Goal: Task Accomplishment & Management: Complete application form

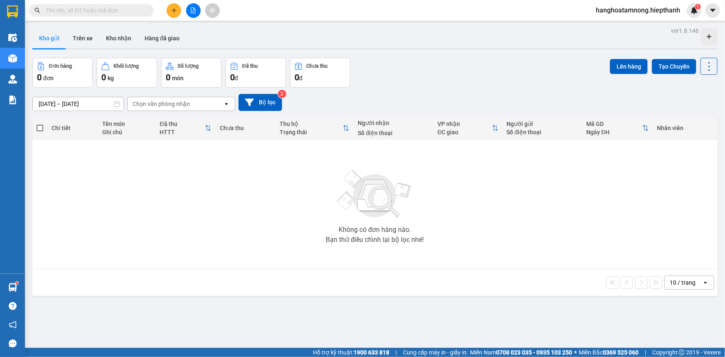
click at [187, 10] on button at bounding box center [193, 10] width 15 height 15
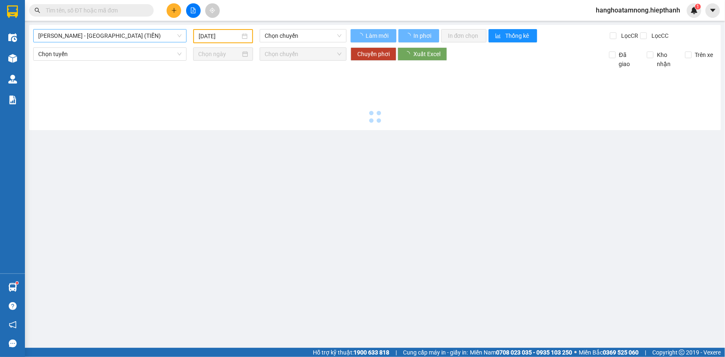
click at [129, 39] on span "[PERSON_NAME] - [GEOGRAPHIC_DATA] (TIỀN)" at bounding box center [109, 36] width 143 height 12
type input "[DATE]"
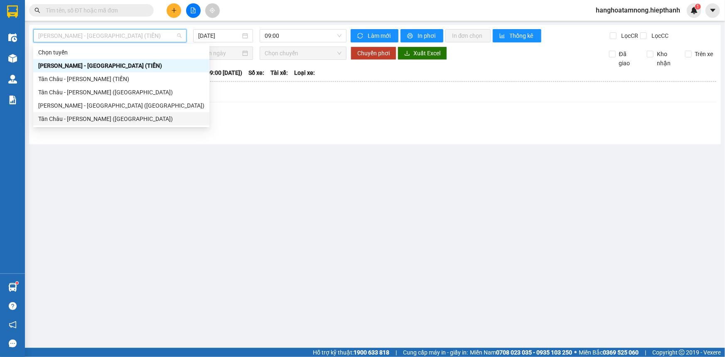
click at [67, 116] on div "Tân Châu - [PERSON_NAME] ([GEOGRAPHIC_DATA])" at bounding box center [121, 118] width 166 height 9
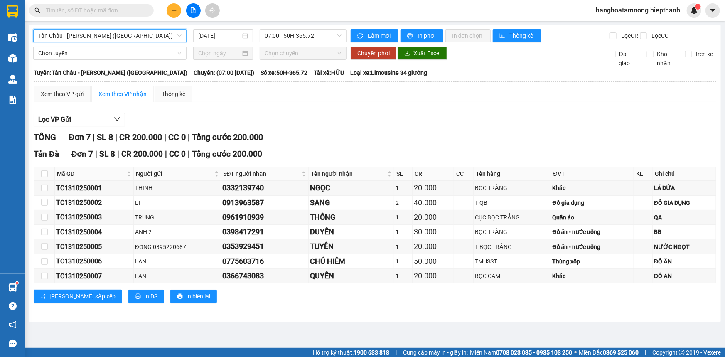
click at [120, 38] on span "Tân Châu - [PERSON_NAME] ([GEOGRAPHIC_DATA])" at bounding box center [109, 36] width 143 height 12
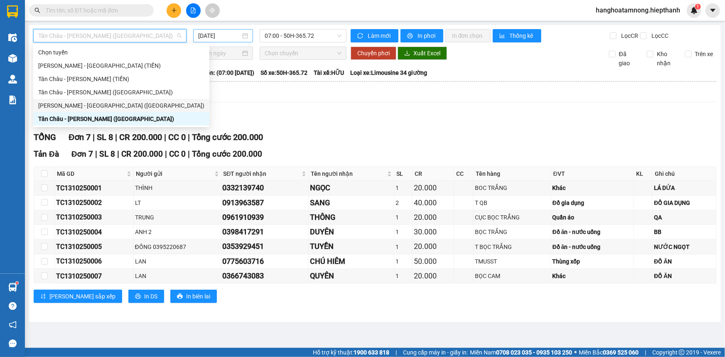
click at [229, 36] on input "[DATE]" at bounding box center [219, 35] width 42 height 9
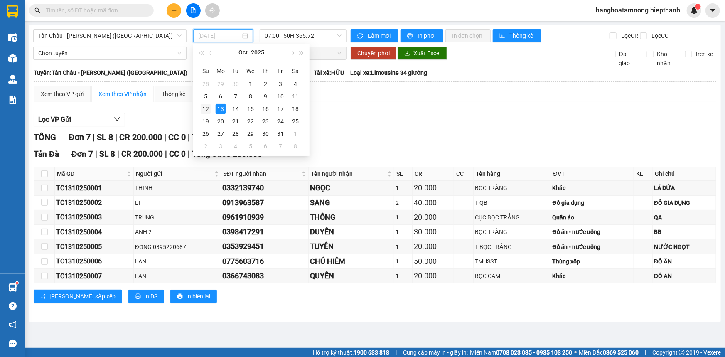
click at [207, 108] on div "12" at bounding box center [206, 109] width 10 height 10
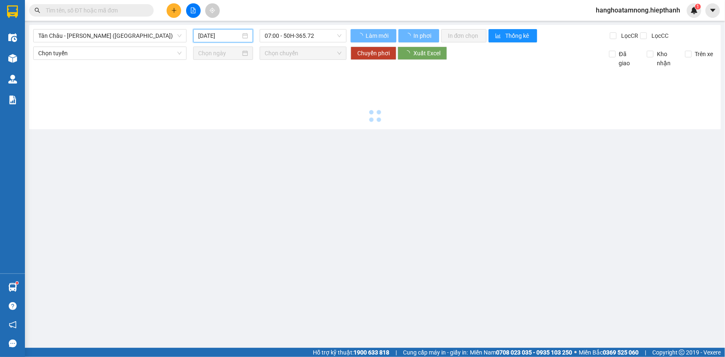
type input "[DATE]"
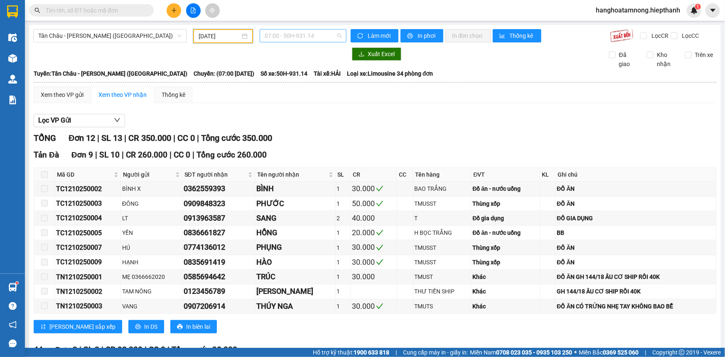
click at [288, 40] on span "07:00 - 50H-931.14" at bounding box center [303, 36] width 77 height 12
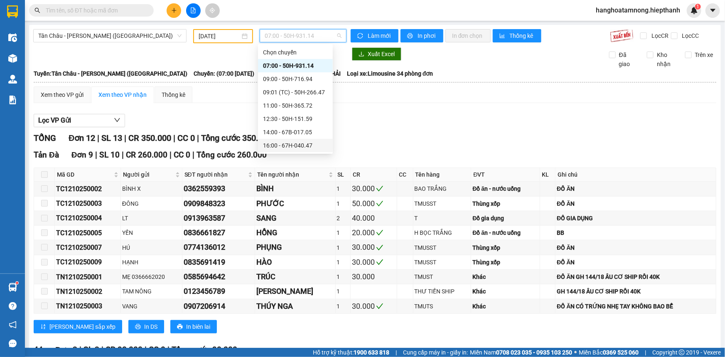
scroll to position [75, 0]
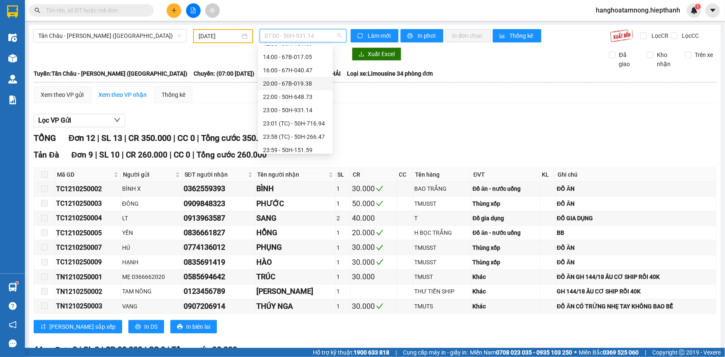
click at [282, 81] on div "20:00 - 67B-019.38" at bounding box center [295, 83] width 65 height 9
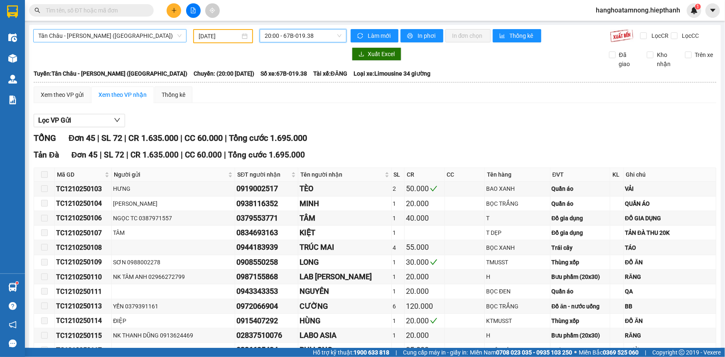
click at [119, 35] on span "Tân Châu - [PERSON_NAME] ([GEOGRAPHIC_DATA])" at bounding box center [109, 36] width 143 height 12
drag, startPoint x: 275, startPoint y: 31, endPoint x: 272, endPoint y: 50, distance: 19.7
click at [274, 31] on span "20:00 - 67B-019.38" at bounding box center [303, 36] width 77 height 12
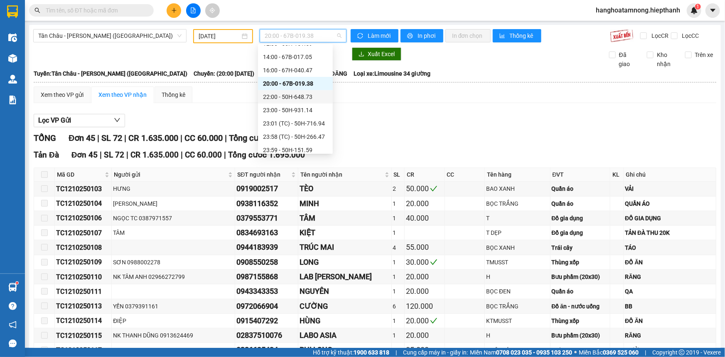
click at [277, 95] on div "22:00 - 50H-648.73" at bounding box center [295, 96] width 65 height 9
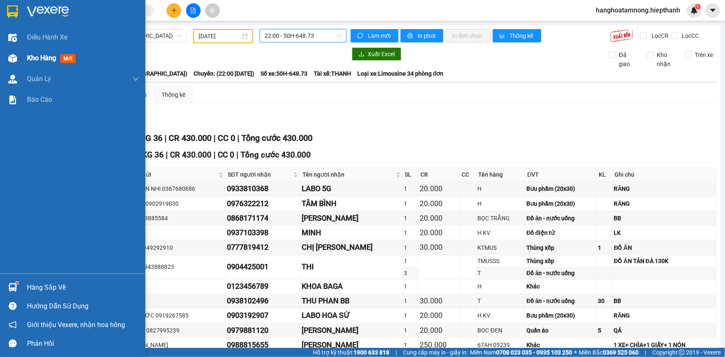
click at [20, 57] on div at bounding box center [12, 58] width 15 height 15
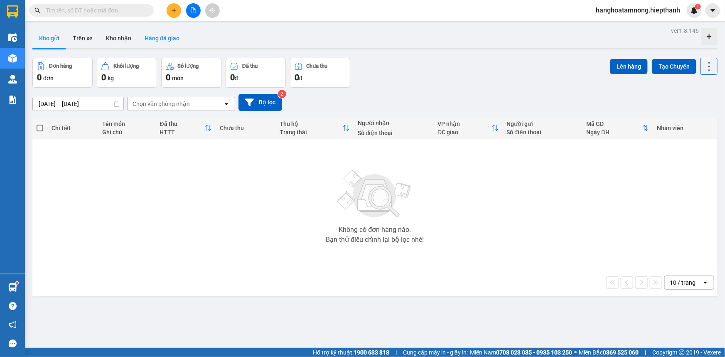
click at [164, 36] on button "Hàng đã giao" at bounding box center [162, 38] width 48 height 20
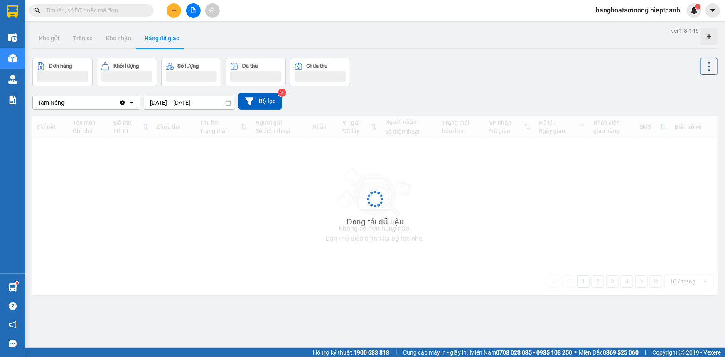
click at [180, 103] on input "[DATE] – [DATE]" at bounding box center [189, 102] width 91 height 13
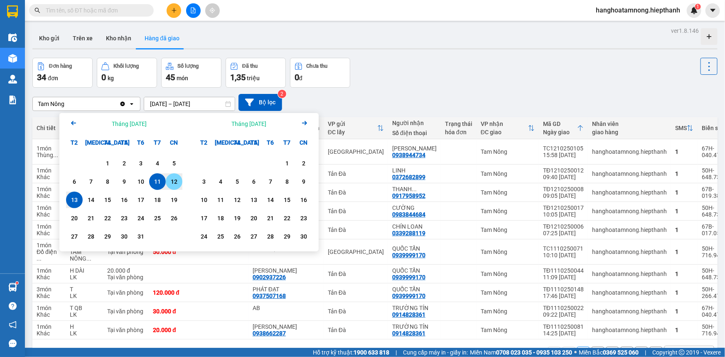
click at [177, 182] on div "12" at bounding box center [174, 182] width 12 height 10
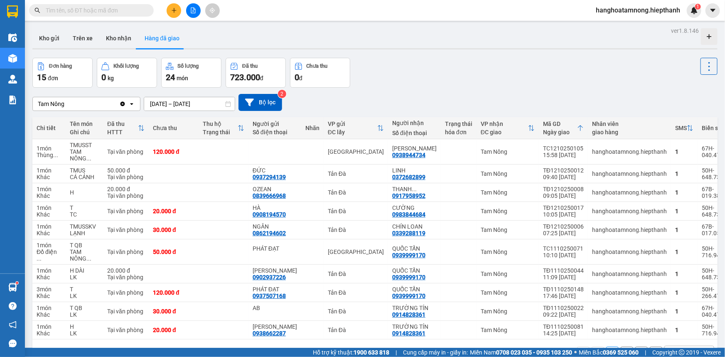
click at [193, 109] on div "ver 1.8.146 Kho gửi Trên xe Kho nhận Hàng đã giao Đơn hàng 15 đơn Khối lượng 0 …" at bounding box center [375, 203] width 692 height 357
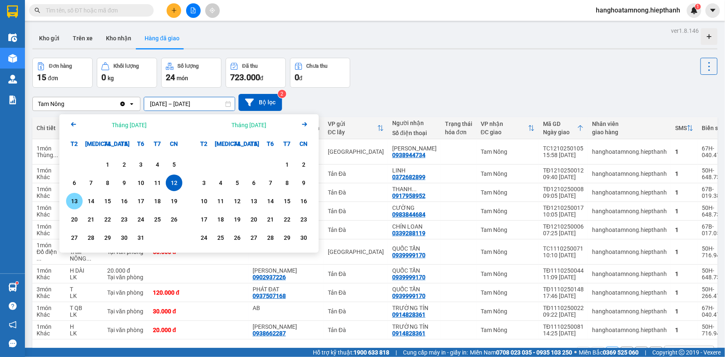
click at [79, 199] on div "13" at bounding box center [75, 201] width 12 height 10
click at [78, 199] on div "13" at bounding box center [75, 201] width 12 height 10
type input "[DATE] – [DATE]"
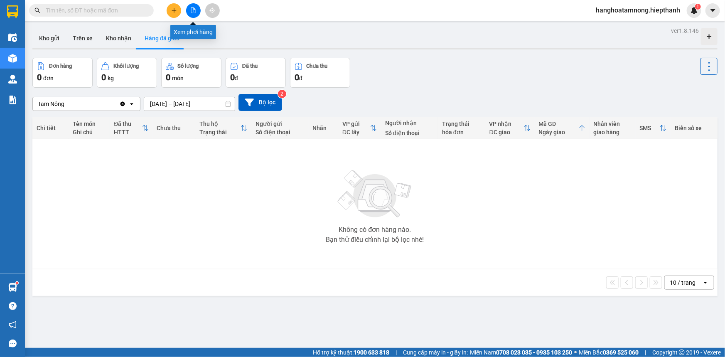
click at [192, 9] on icon "file-add" at bounding box center [193, 10] width 6 height 6
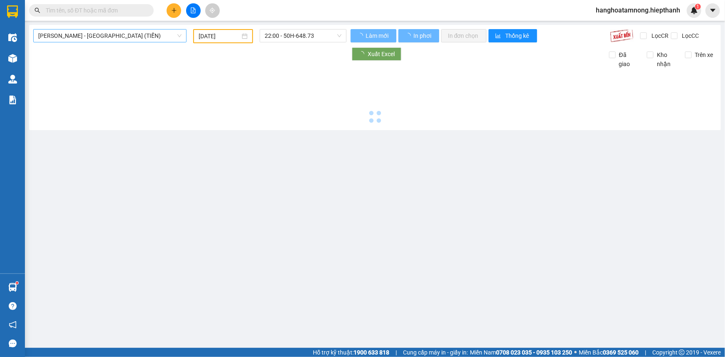
type input "[DATE]"
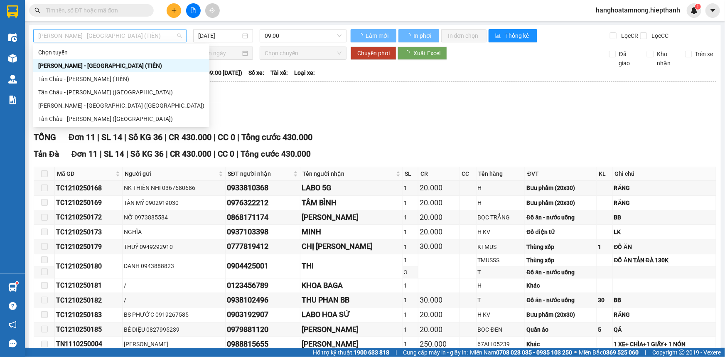
click at [120, 38] on span "[PERSON_NAME] - [GEOGRAPHIC_DATA] (TIỀN)" at bounding box center [109, 36] width 143 height 12
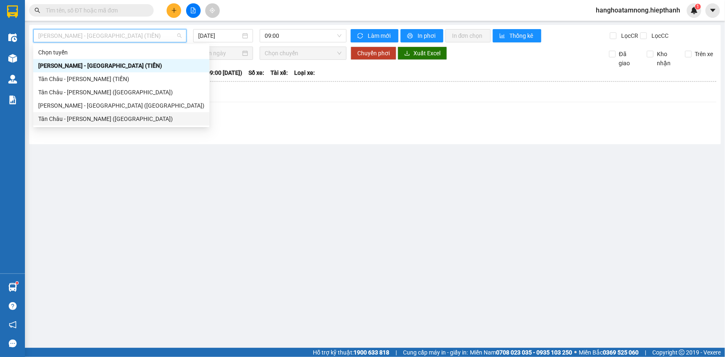
click at [83, 114] on div "Tân Châu - [PERSON_NAME] ([GEOGRAPHIC_DATA])" at bounding box center [121, 118] width 166 height 9
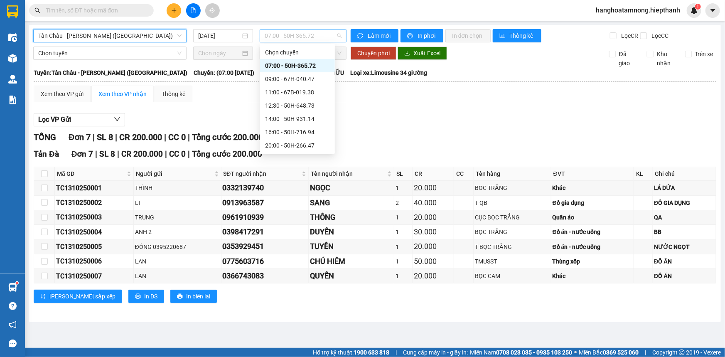
click at [284, 36] on span "07:00 - 50H-365.72" at bounding box center [303, 36] width 77 height 12
click at [219, 41] on div "[DATE]" at bounding box center [223, 35] width 60 height 13
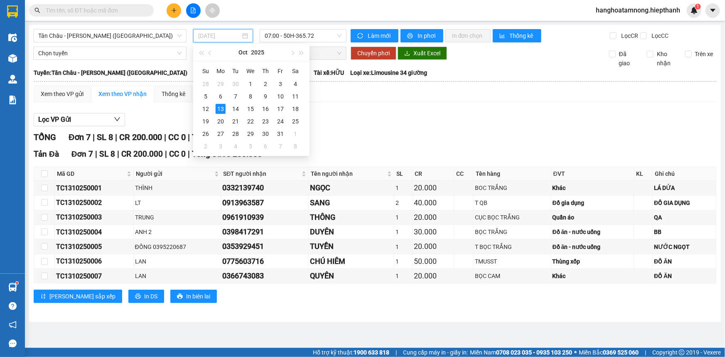
type input "[DATE]"
click at [350, 135] on div "TỔNG Đơn 7 | SL 8 | CR 200.000 | CC 0 | Tổng cước 200.000" at bounding box center [375, 137] width 683 height 13
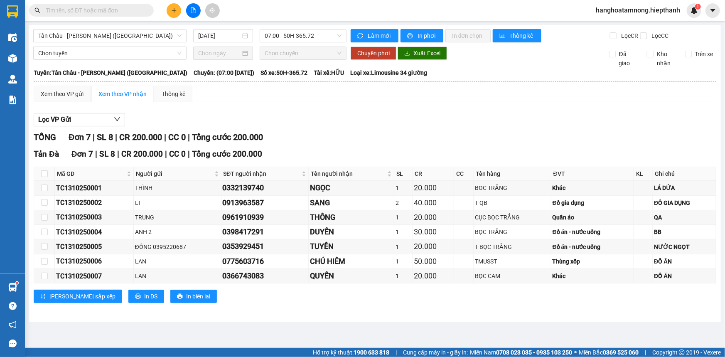
click at [170, 14] on button at bounding box center [174, 10] width 15 height 15
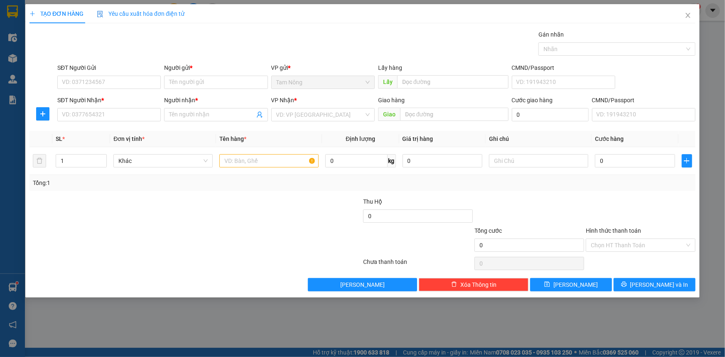
click at [188, 89] on div "Người gửi * Tên người gửi" at bounding box center [215, 77] width 103 height 29
click at [195, 82] on input "Người gửi *" at bounding box center [215, 82] width 103 height 13
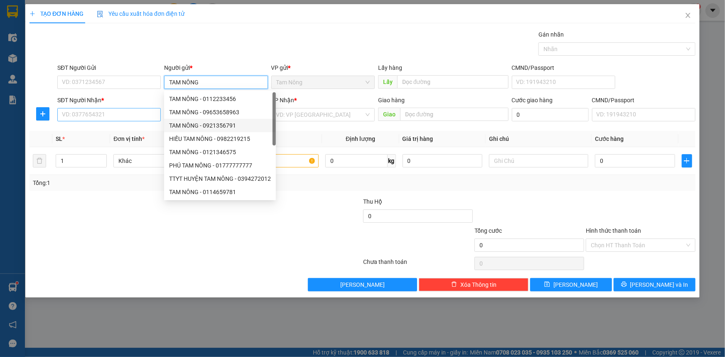
type input "TAM NÔNG"
click at [123, 110] on input "SĐT Người Nhận *" at bounding box center [108, 114] width 103 height 13
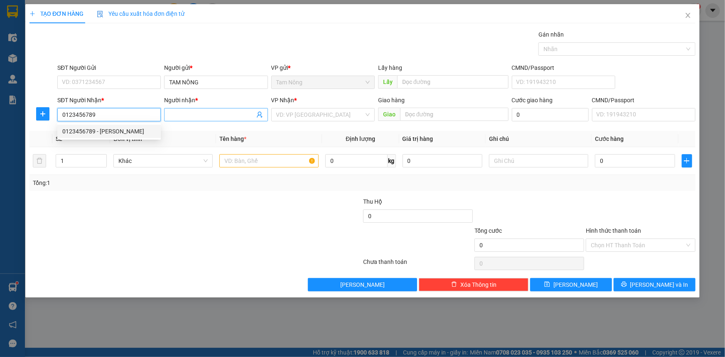
type input "0123456789"
click at [229, 118] on input "Người nhận *" at bounding box center [211, 114] width 85 height 9
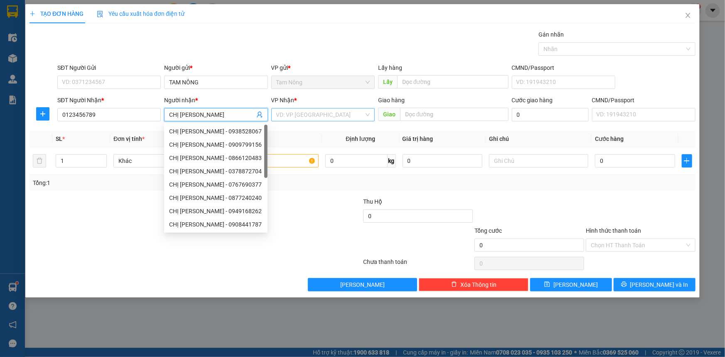
type input "CHỊ [PERSON_NAME]"
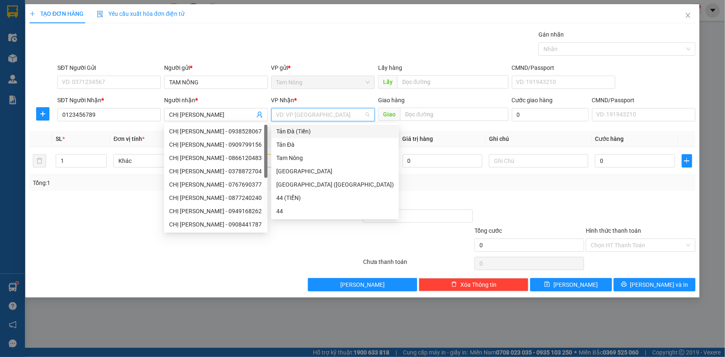
click at [339, 118] on input "search" at bounding box center [320, 114] width 88 height 12
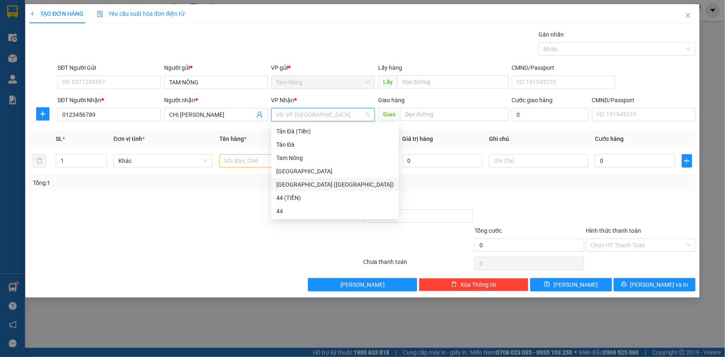
click at [285, 182] on div "[GEOGRAPHIC_DATA] ([GEOGRAPHIC_DATA])" at bounding box center [335, 184] width 118 height 9
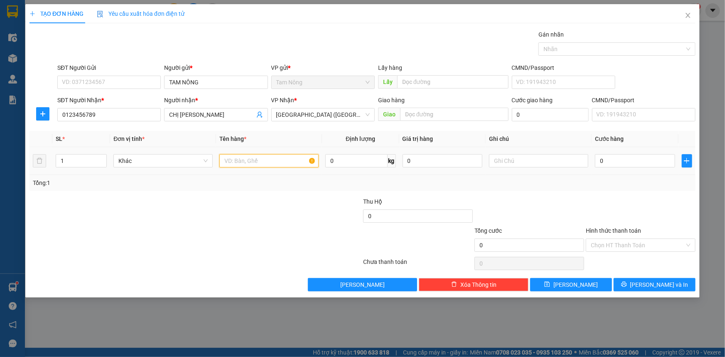
click at [255, 157] on input "text" at bounding box center [268, 160] width 99 height 13
type input "TT 910"
click at [521, 165] on input "text" at bounding box center [538, 160] width 99 height 13
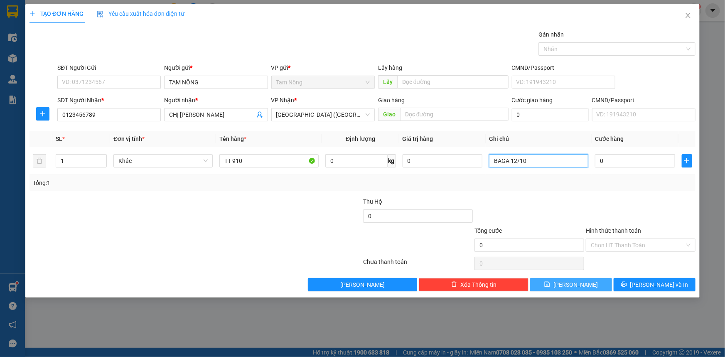
type input "BAGA 12/10"
click at [561, 287] on button "[PERSON_NAME]" at bounding box center [571, 284] width 82 height 13
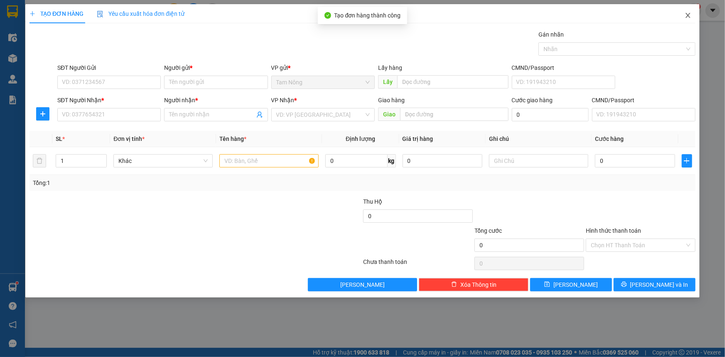
click at [688, 11] on span "Close" at bounding box center [688, 15] width 23 height 23
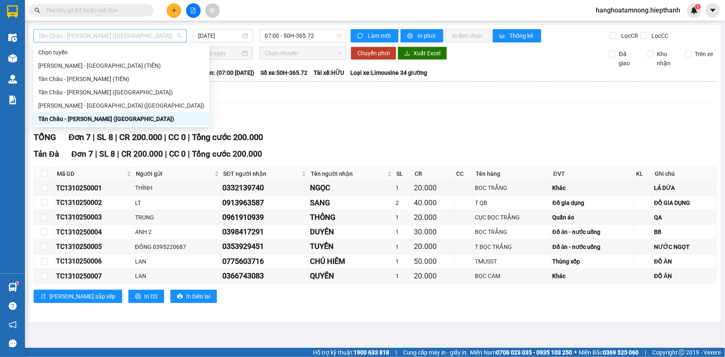
click at [99, 37] on span "Tân Châu - [PERSON_NAME] ([GEOGRAPHIC_DATA])" at bounding box center [109, 36] width 143 height 12
click at [74, 109] on div "[PERSON_NAME] - [GEOGRAPHIC_DATA] ([GEOGRAPHIC_DATA])" at bounding box center [121, 105] width 166 height 9
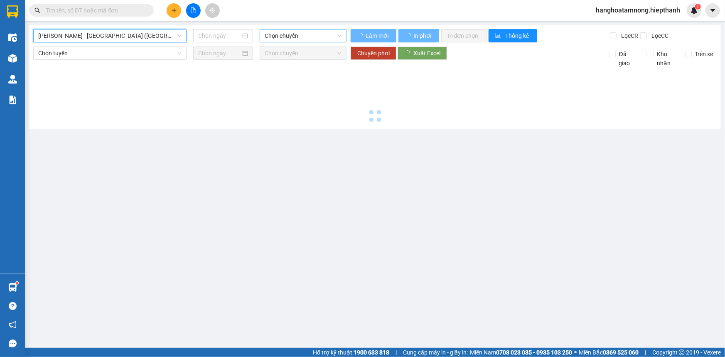
type input "[DATE]"
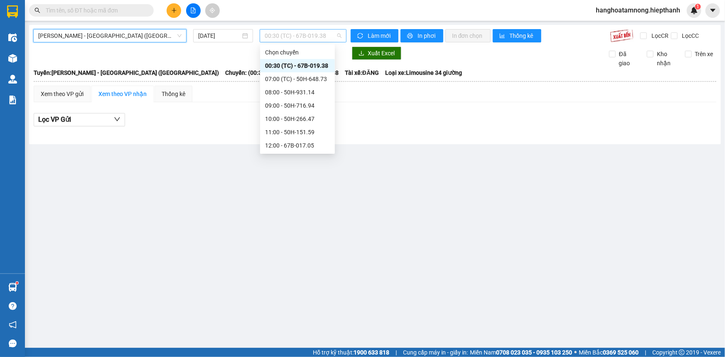
click at [289, 39] on span "00:30 (TC) - 67B-019.38" at bounding box center [303, 36] width 77 height 12
click at [298, 81] on div "07:00 (TC) - 50H-648.73" at bounding box center [297, 78] width 65 height 9
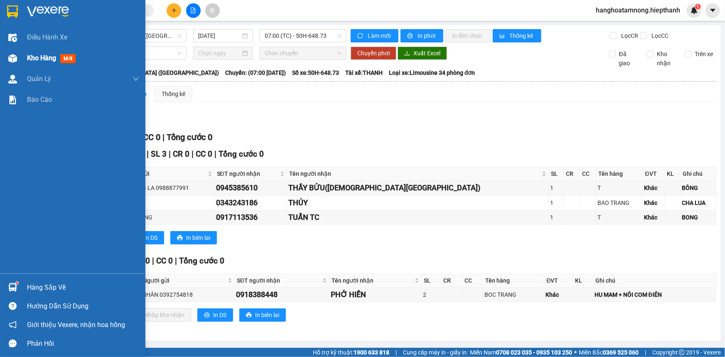
click at [35, 57] on span "Kho hàng" at bounding box center [41, 58] width 29 height 8
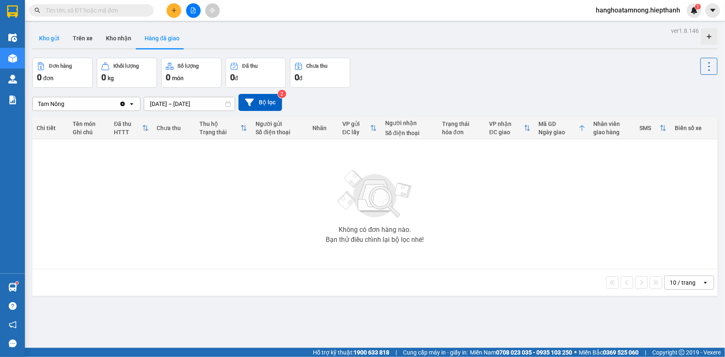
click at [53, 39] on button "Kho gửi" at bounding box center [49, 38] width 34 height 20
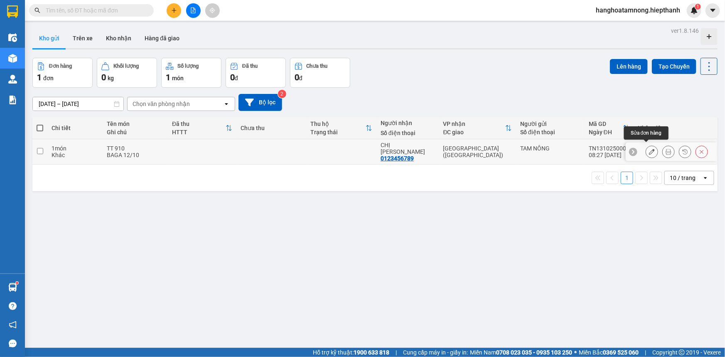
click at [649, 150] on icon at bounding box center [652, 152] width 6 height 6
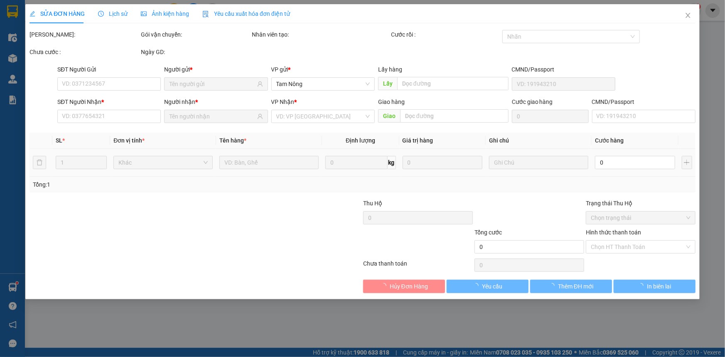
type input "0123456789"
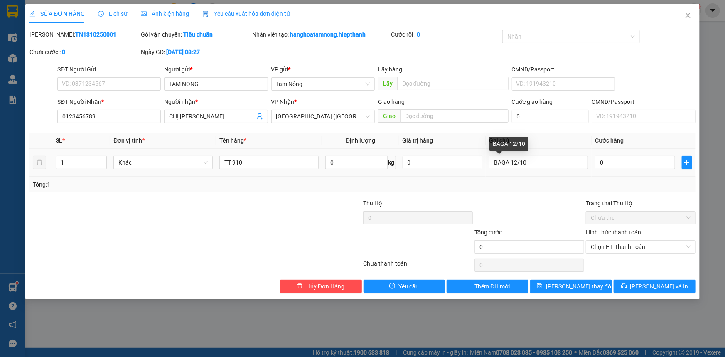
click at [538, 169] on div "BAGA 12/10" at bounding box center [538, 162] width 99 height 17
click at [544, 156] on div "BAGA 12/10" at bounding box center [538, 162] width 99 height 17
click at [534, 163] on input "BAGA 12/10" at bounding box center [538, 162] width 99 height 13
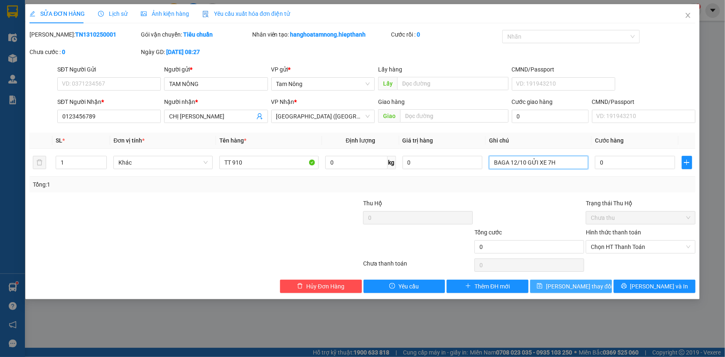
type input "BAGA 12/10 GỬI XE 7H"
click at [574, 286] on span "[PERSON_NAME] thay đổi" at bounding box center [579, 286] width 66 height 9
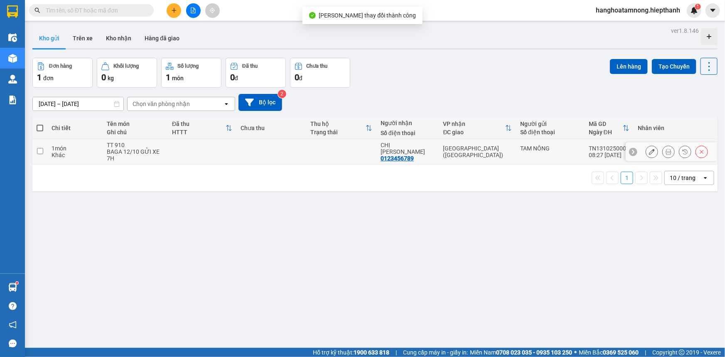
click at [34, 151] on td at bounding box center [39, 151] width 15 height 25
checkbox input "true"
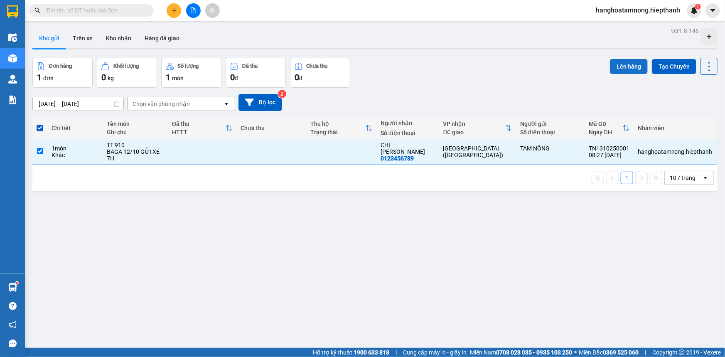
click at [628, 62] on button "Lên hàng" at bounding box center [629, 66] width 38 height 15
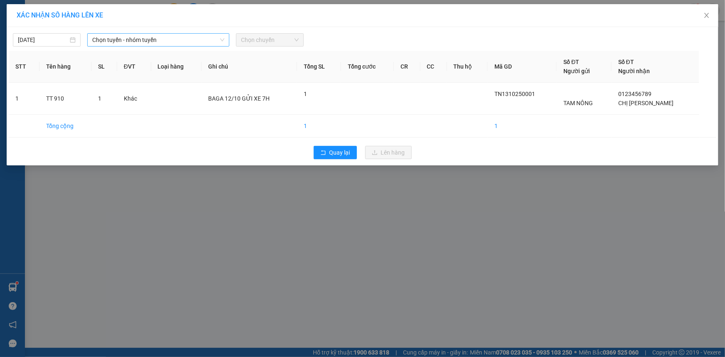
click at [156, 43] on span "Chọn tuyến - nhóm tuyến" at bounding box center [158, 40] width 132 height 12
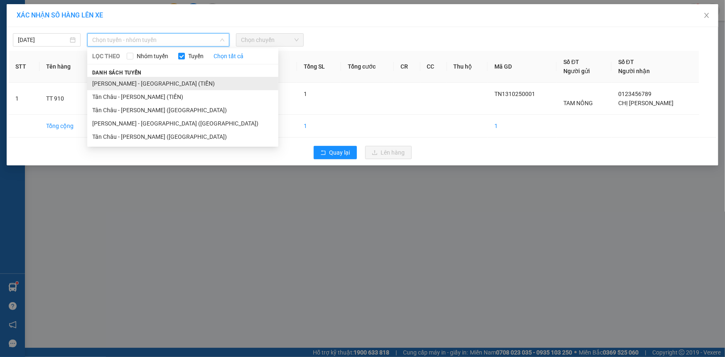
click at [139, 79] on li "[PERSON_NAME] - [GEOGRAPHIC_DATA] (TIỀN)" at bounding box center [182, 83] width 191 height 13
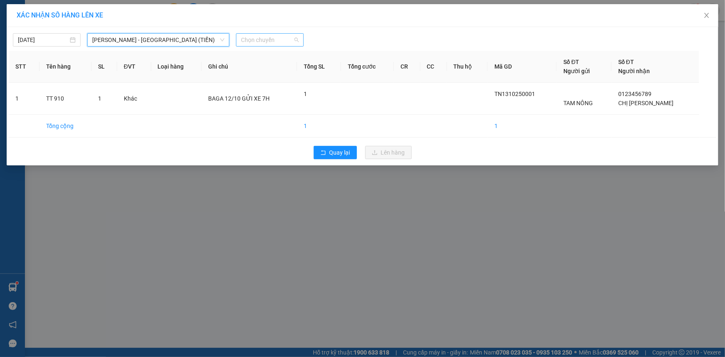
click at [254, 41] on span "Chọn chuyến" at bounding box center [270, 40] width 58 height 12
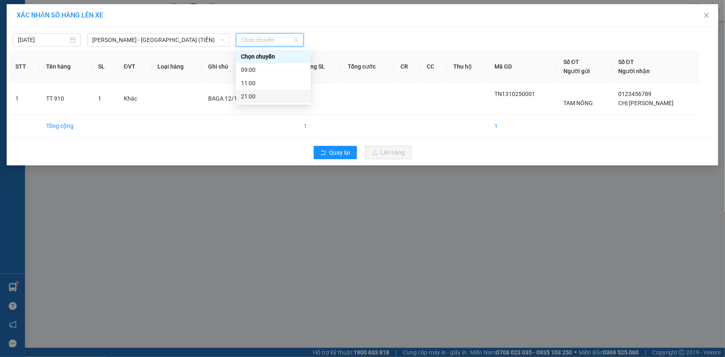
click at [259, 95] on div "21:00" at bounding box center [273, 96] width 65 height 9
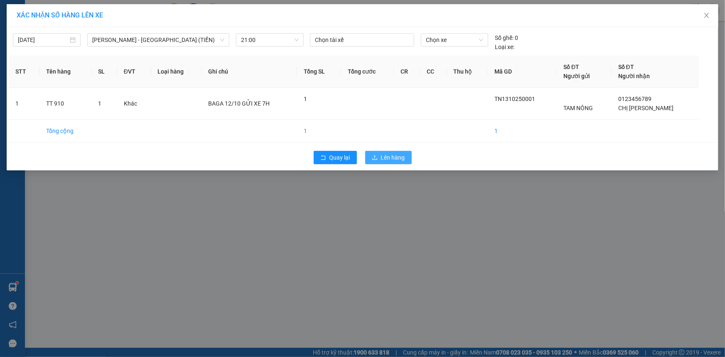
click at [401, 158] on span "Lên hàng" at bounding box center [393, 157] width 24 height 9
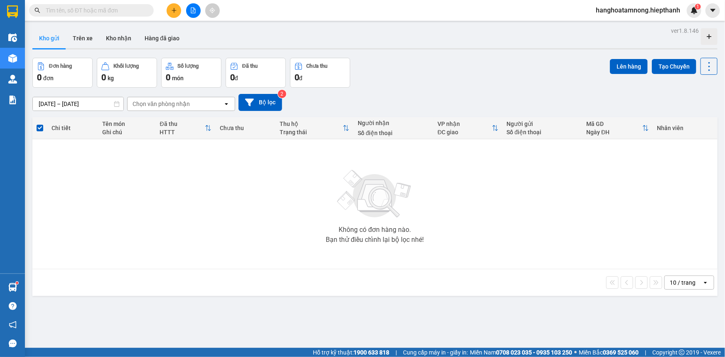
click at [173, 9] on icon "plus" at bounding box center [174, 10] width 6 height 6
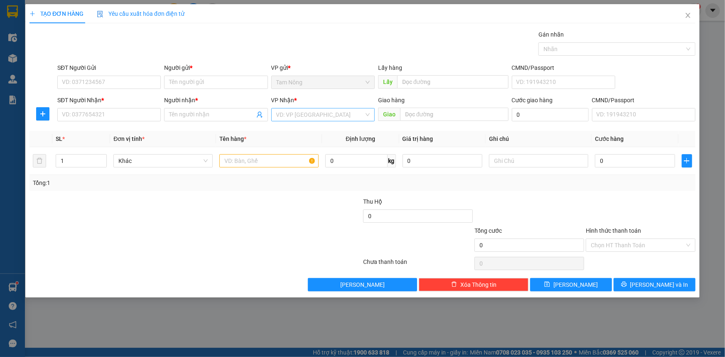
click at [302, 112] on input "search" at bounding box center [320, 114] width 88 height 12
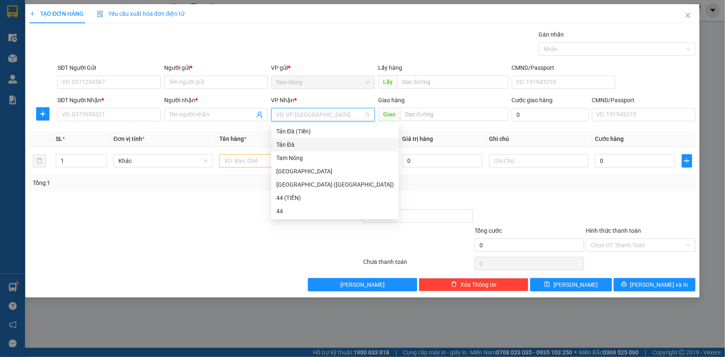
click at [284, 147] on div "Tản Đà" at bounding box center [335, 144] width 118 height 9
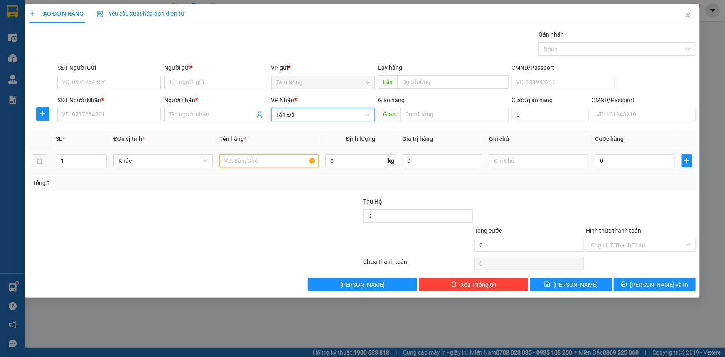
click at [238, 160] on input "text" at bounding box center [268, 160] width 99 height 13
type input "66NA-01538"
click at [511, 164] on input "text" at bounding box center [538, 160] width 99 height 13
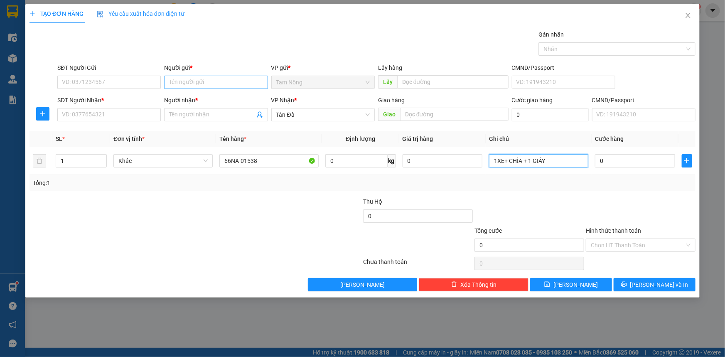
type input "1XE+ CHÌA + 1 GIẤY"
click at [200, 82] on input "Người gửi *" at bounding box center [215, 82] width 103 height 13
type input "[PERSON_NAME]"
click at [192, 116] on input "Người nhận *" at bounding box center [211, 114] width 85 height 9
type input "[PERSON_NAME]"
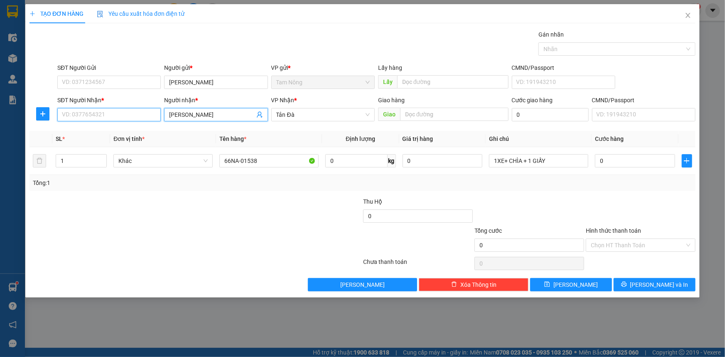
click at [100, 119] on input "SĐT Người Nhận *" at bounding box center [108, 114] width 103 height 13
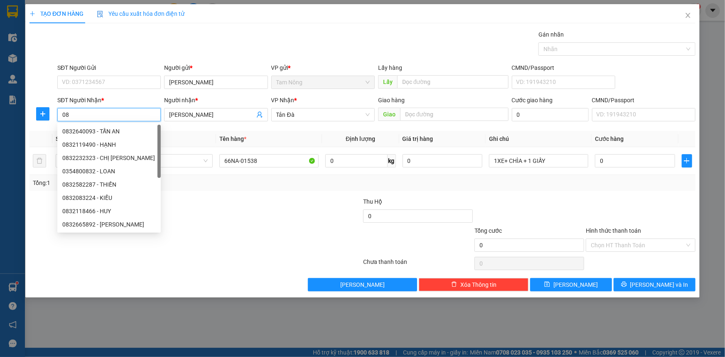
type input "0"
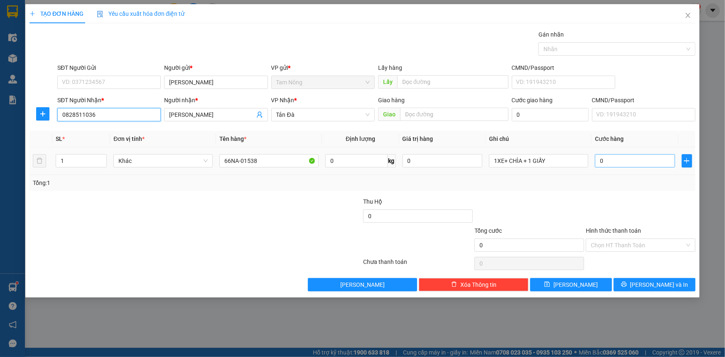
type input "0828511036"
click at [622, 167] on input "0" at bounding box center [635, 160] width 80 height 13
type input "2"
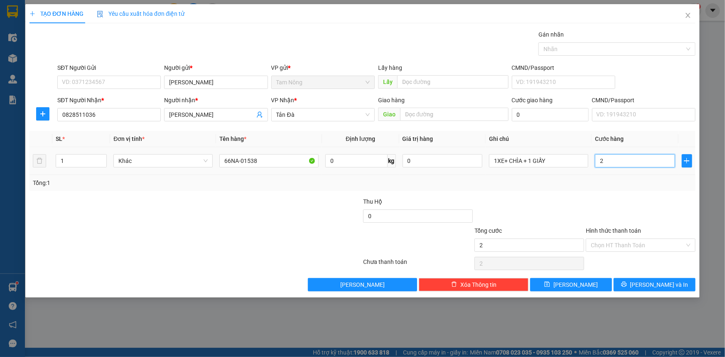
type input "25"
type input "250"
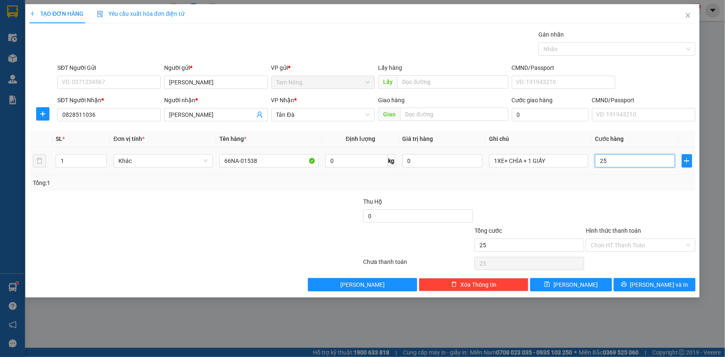
type input "250"
type input "250.000"
click at [155, 226] on div at bounding box center [140, 240] width 223 height 29
click at [119, 79] on input "SĐT Người Gửi" at bounding box center [108, 82] width 103 height 13
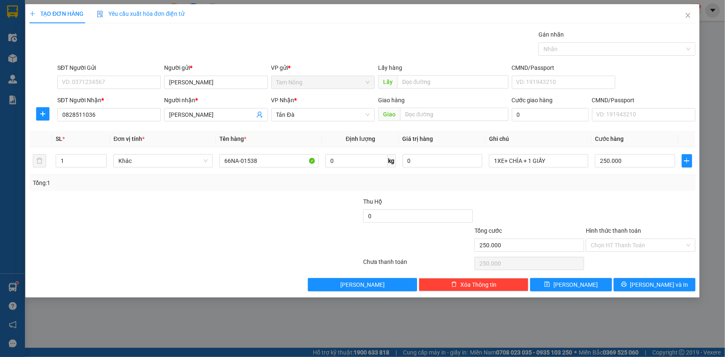
drag, startPoint x: 185, startPoint y: 224, endPoint x: 187, endPoint y: 217, distance: 7.8
click at [185, 224] on div at bounding box center [140, 211] width 223 height 29
click at [307, 211] on div at bounding box center [306, 211] width 111 height 29
click at [624, 202] on div at bounding box center [640, 211] width 111 height 29
click at [623, 244] on input "Hình thức thanh toán" at bounding box center [638, 245] width 94 height 12
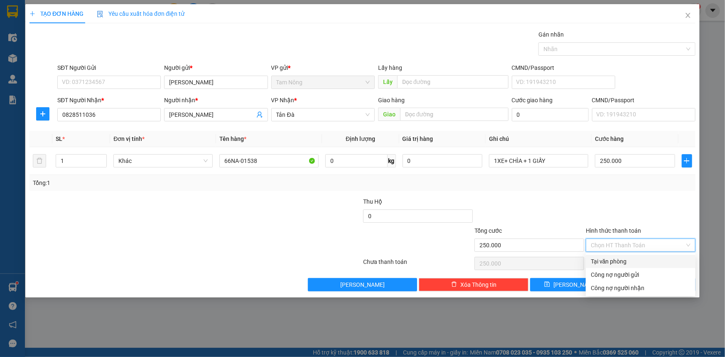
click at [616, 261] on div "Tại văn phòng" at bounding box center [641, 261] width 100 height 9
type input "0"
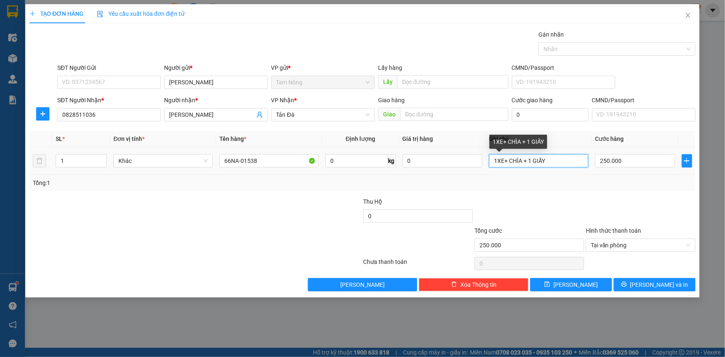
click at [560, 156] on input "1XE+ CHÌA + 1 GIẤY" at bounding box center [538, 160] width 99 height 13
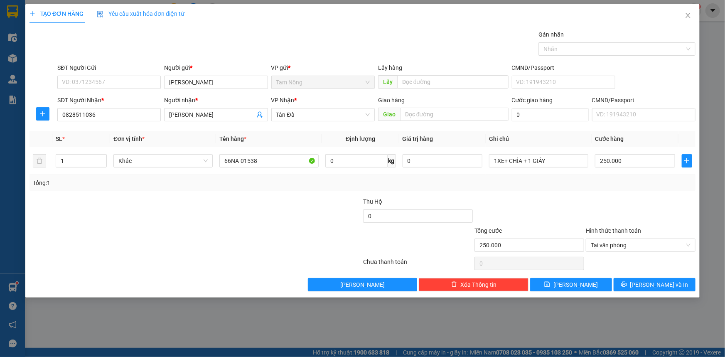
click at [182, 215] on div at bounding box center [140, 211] width 223 height 29
click at [187, 220] on div at bounding box center [140, 211] width 223 height 29
click at [249, 208] on div at bounding box center [140, 211] width 223 height 29
click at [574, 284] on span "[PERSON_NAME]" at bounding box center [576, 284] width 44 height 9
type input "0"
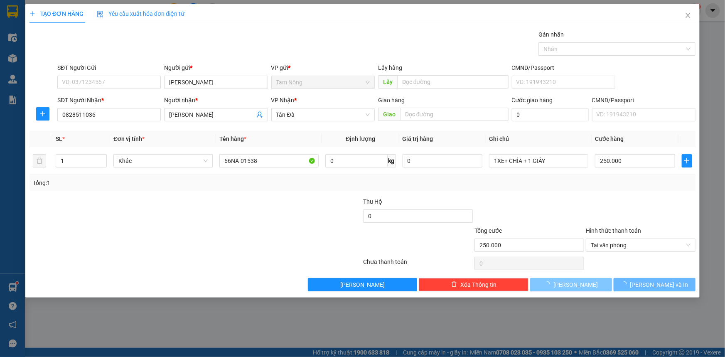
type input "0"
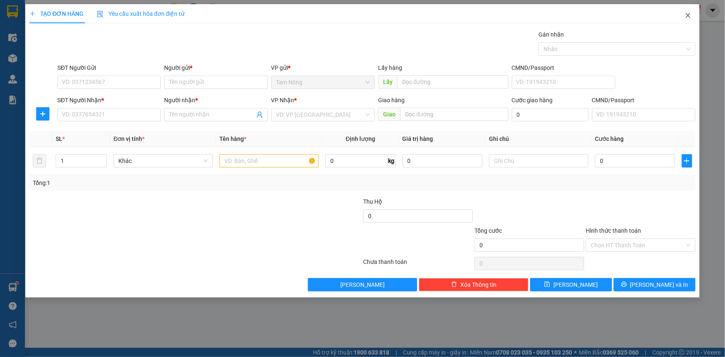
click at [688, 13] on icon "close" at bounding box center [688, 15] width 7 height 7
